Goal: Entertainment & Leisure: Consume media (video, audio)

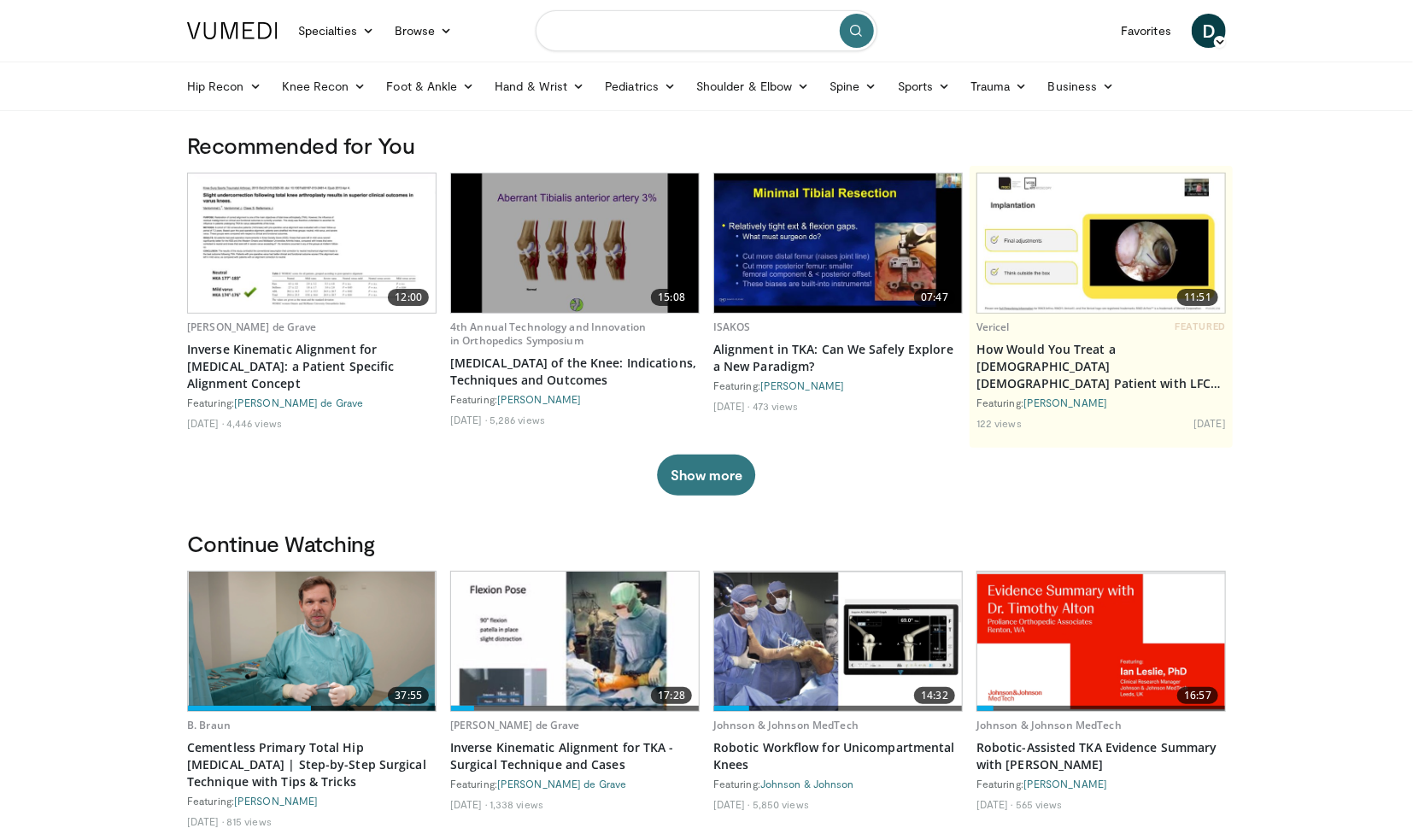
click at [713, 40] on input "Search topics, interventions" at bounding box center [706, 30] width 342 height 41
type input "**********"
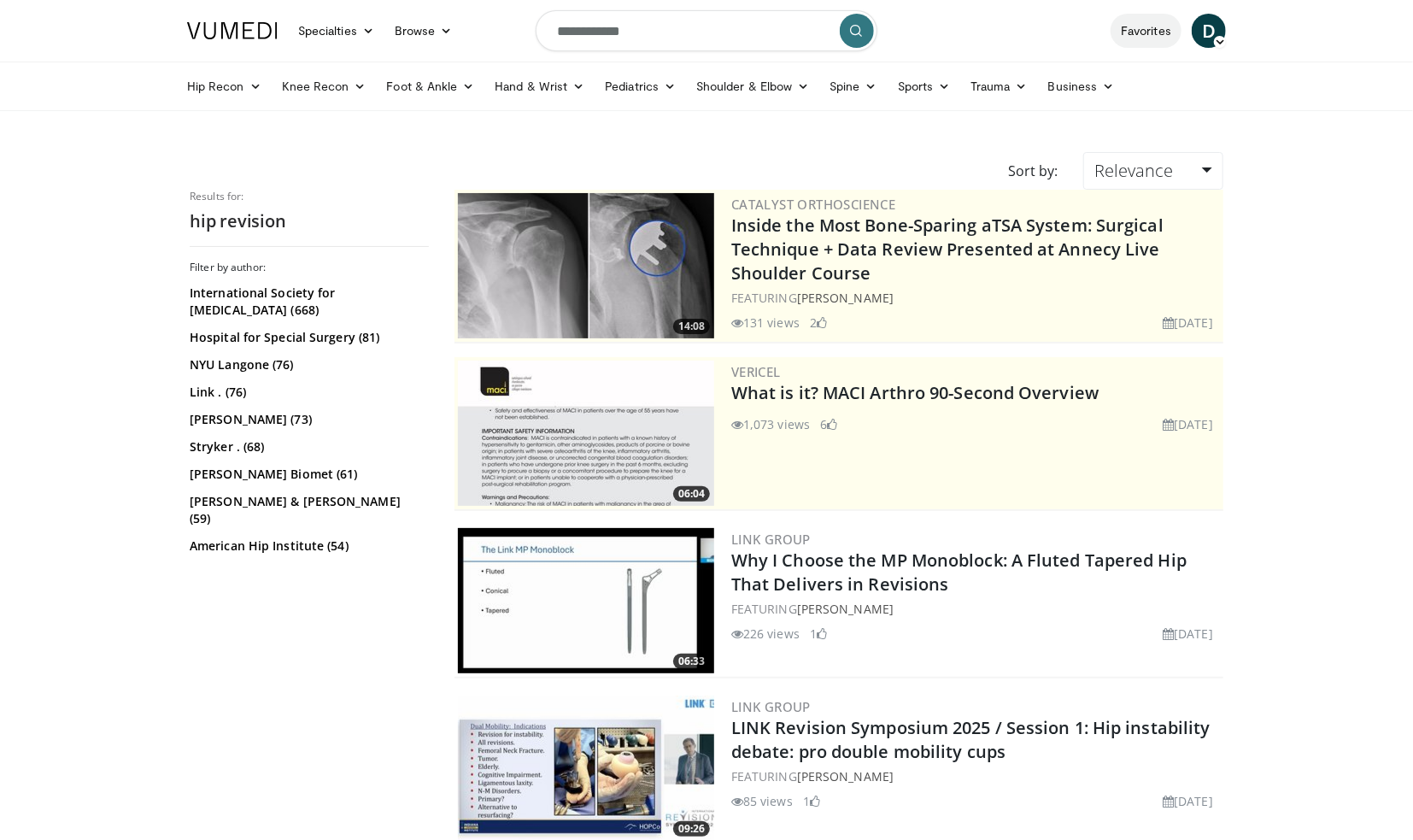
click at [1155, 31] on link "Favorites" at bounding box center [1146, 31] width 71 height 34
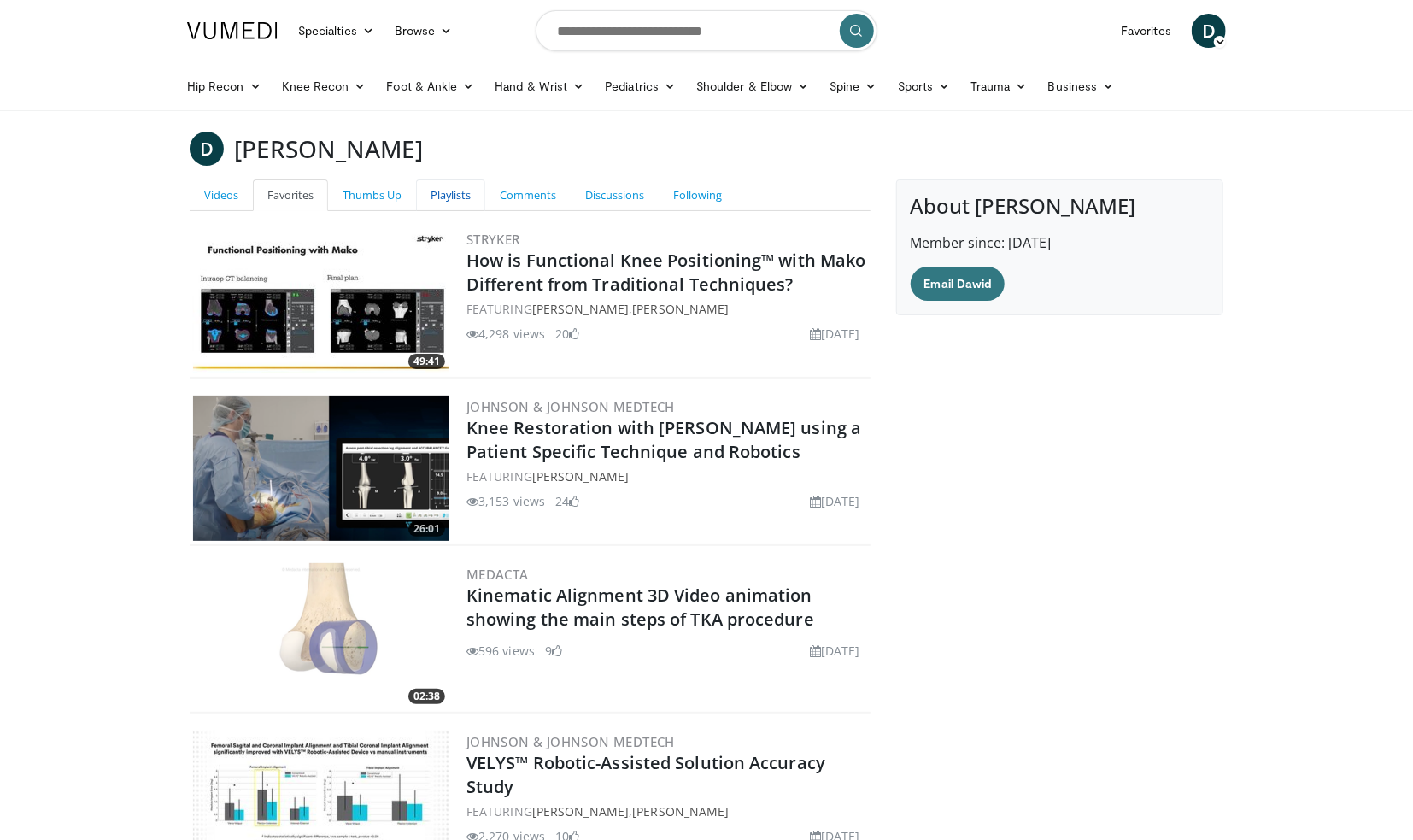
click at [464, 193] on link "Playlists" at bounding box center [451, 195] width 69 height 32
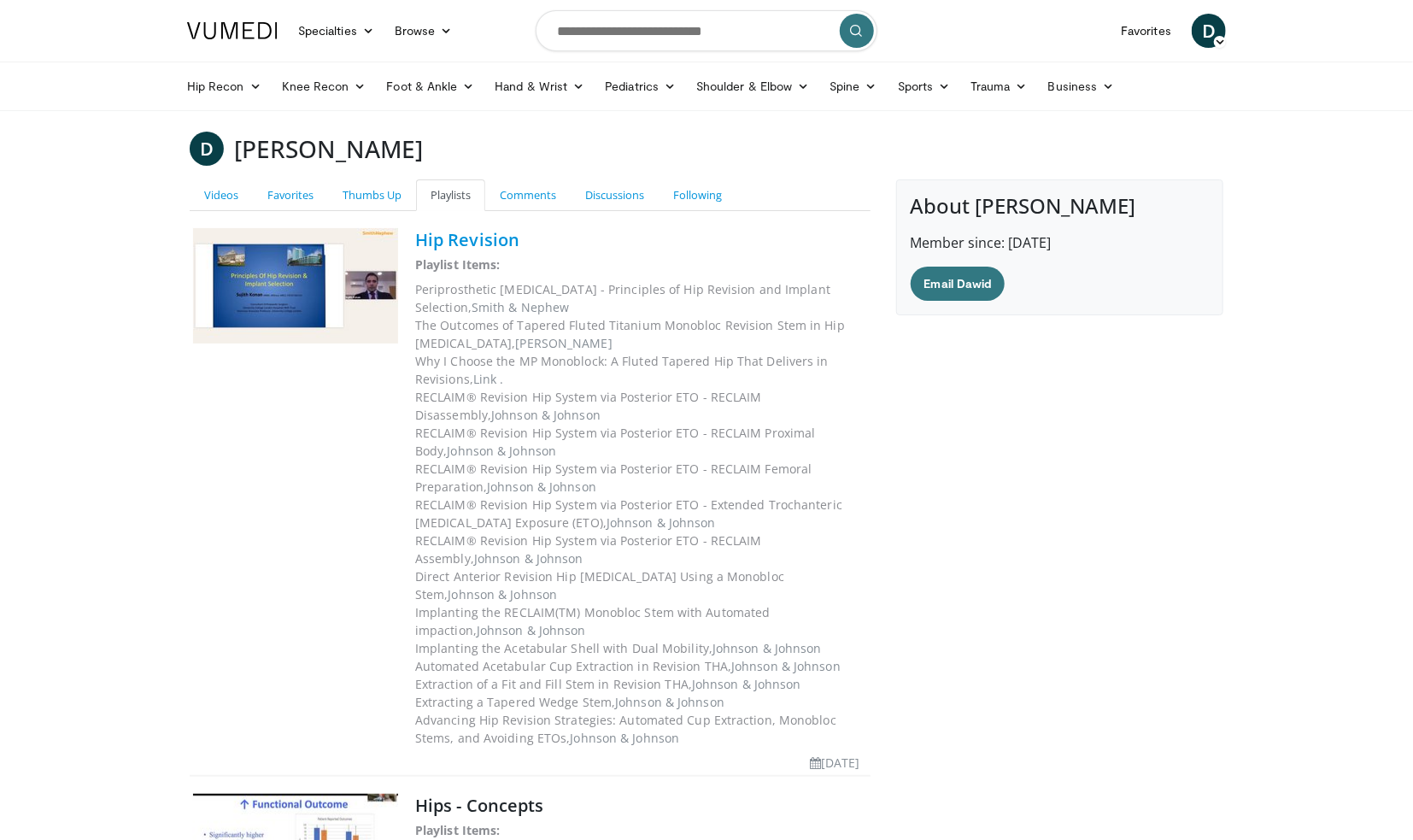
click at [489, 241] on link "Hip Revision" at bounding box center [467, 239] width 104 height 23
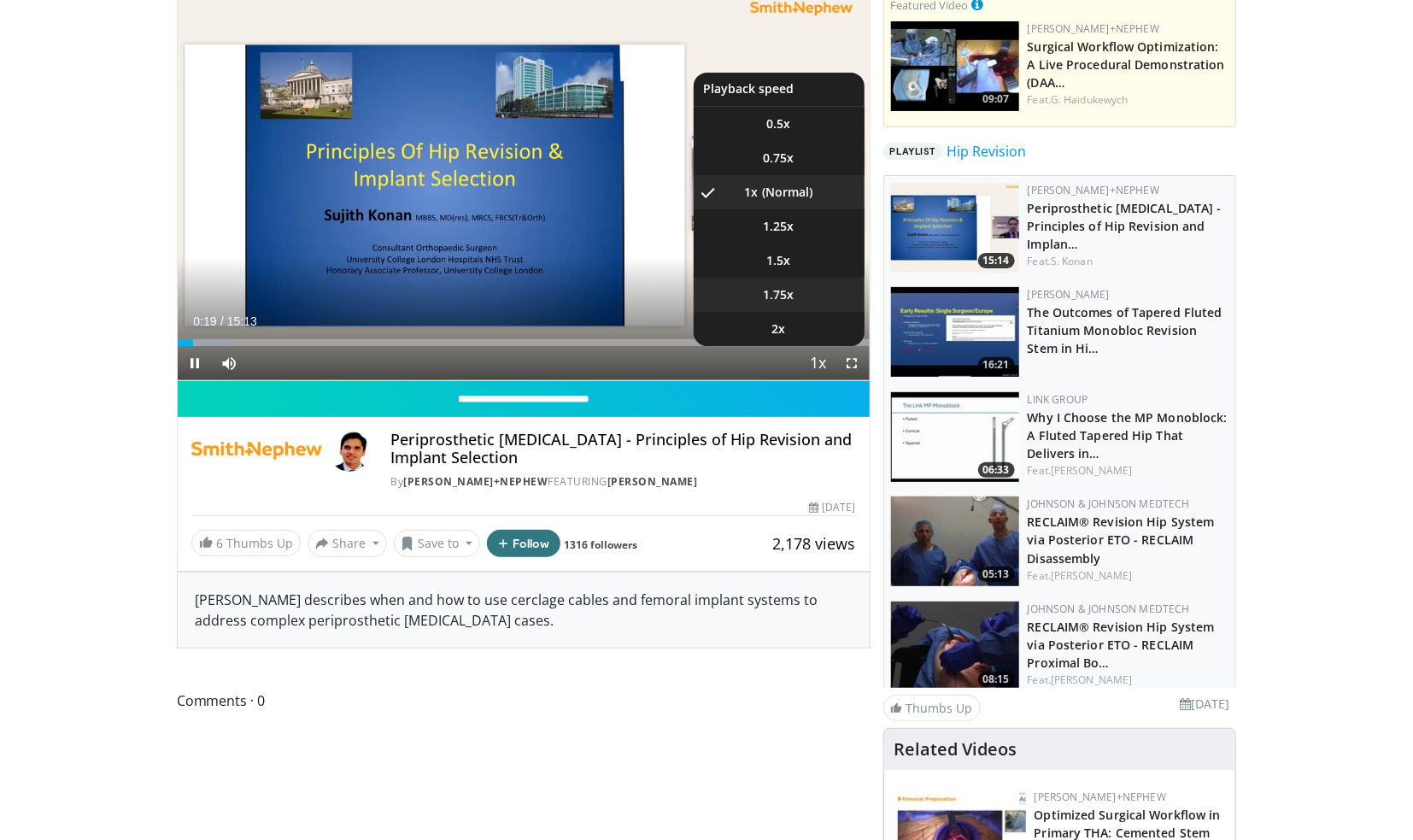
click at [787, 289] on span "1.75x" at bounding box center [779, 294] width 31 height 17
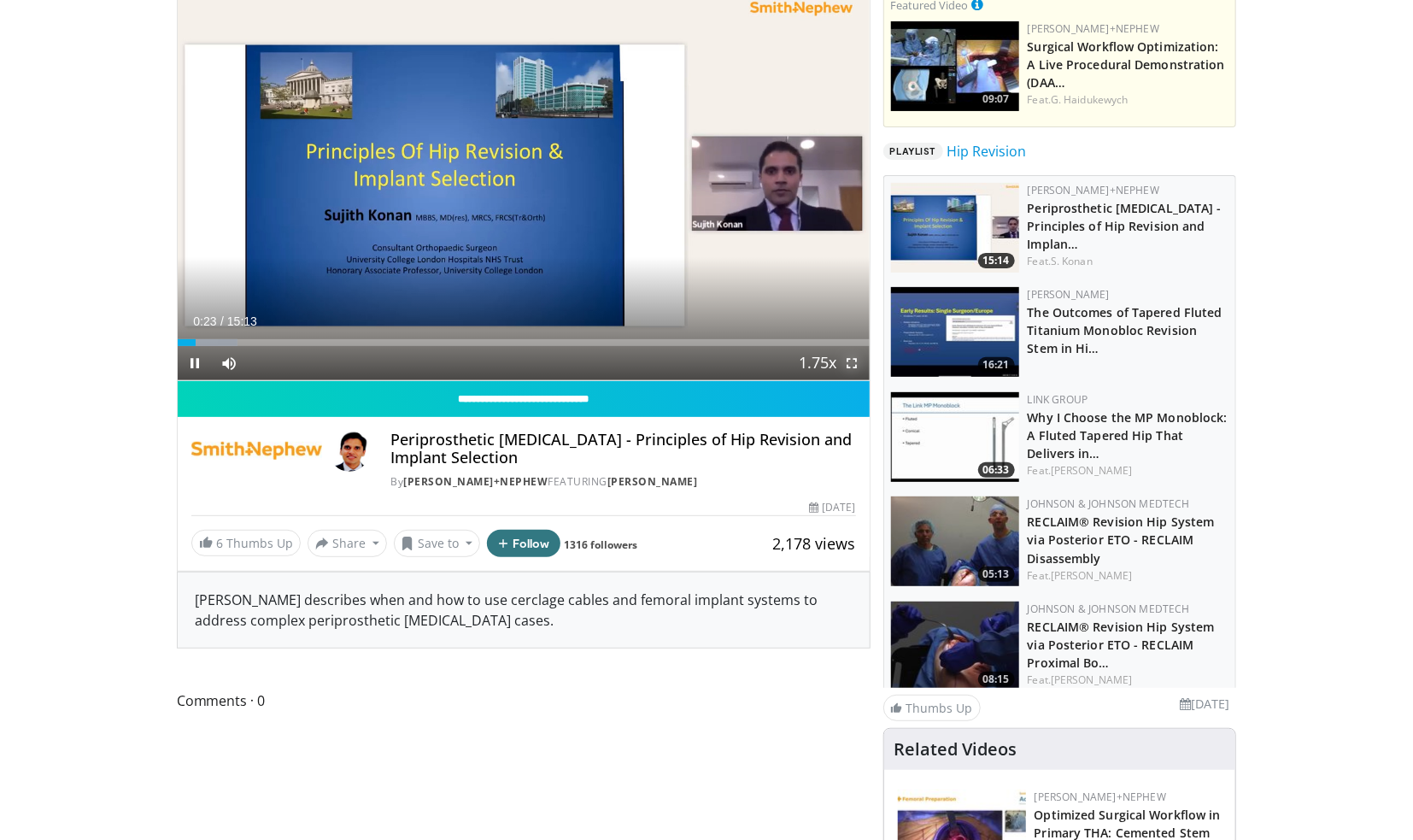
click at [857, 365] on span "Video Player" at bounding box center [852, 363] width 34 height 34
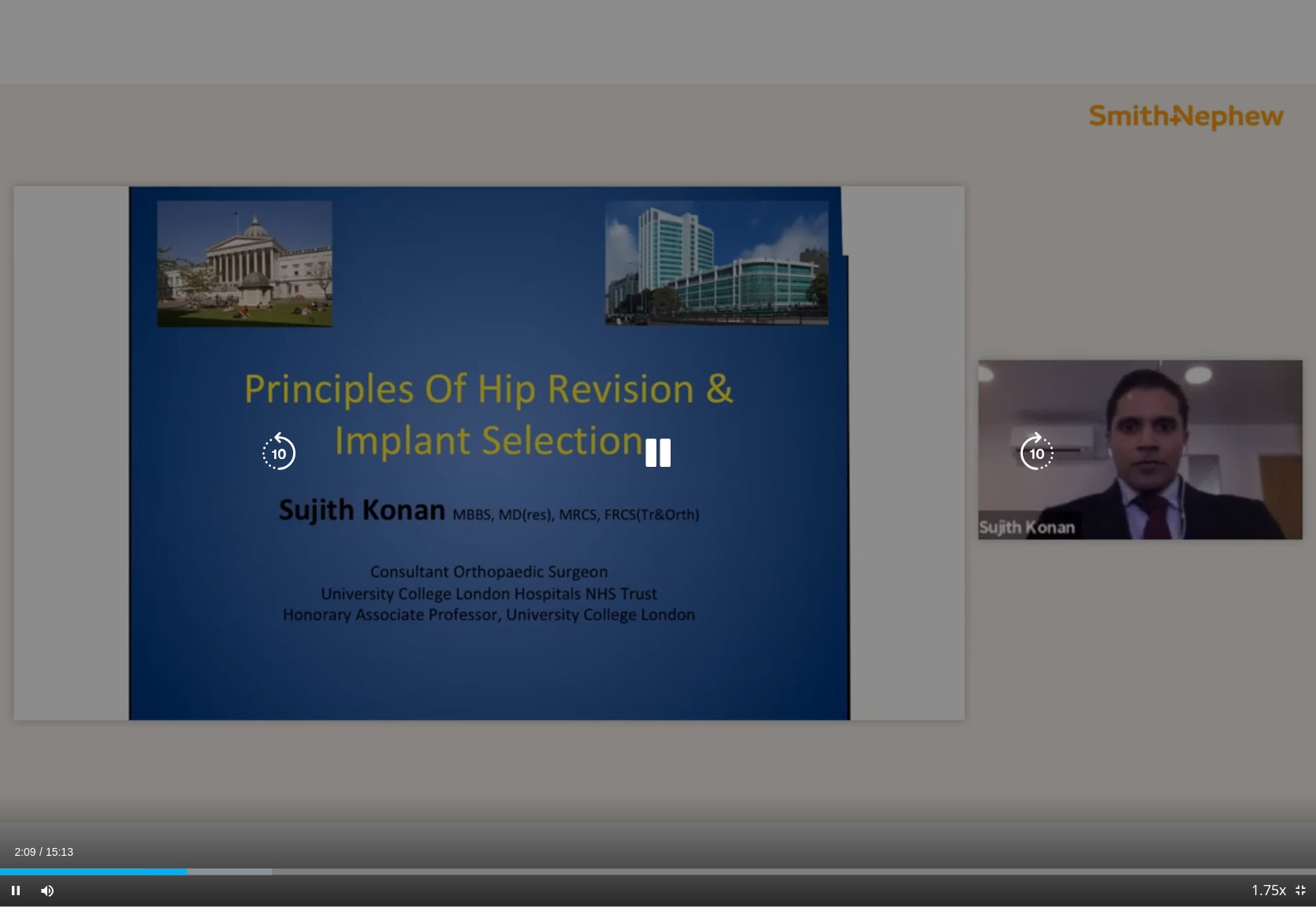
click at [659, 451] on icon "Video Player" at bounding box center [658, 454] width 44 height 44
